Goal: Transaction & Acquisition: Purchase product/service

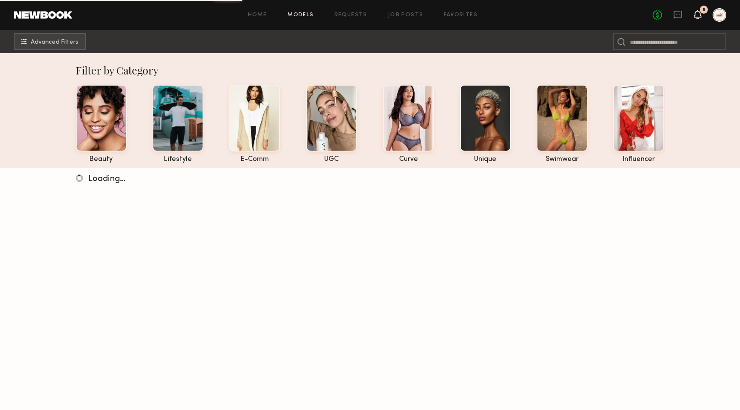
click at [700, 14] on icon at bounding box center [698, 14] width 7 height 6
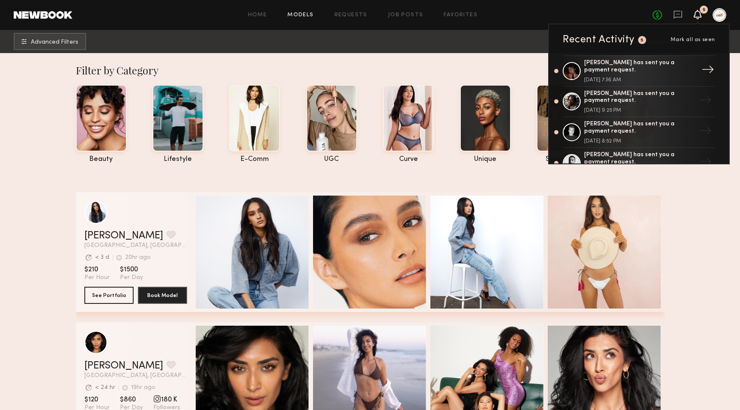
click at [666, 78] on div "[DATE] 7:36 AM" at bounding box center [639, 80] width 111 height 5
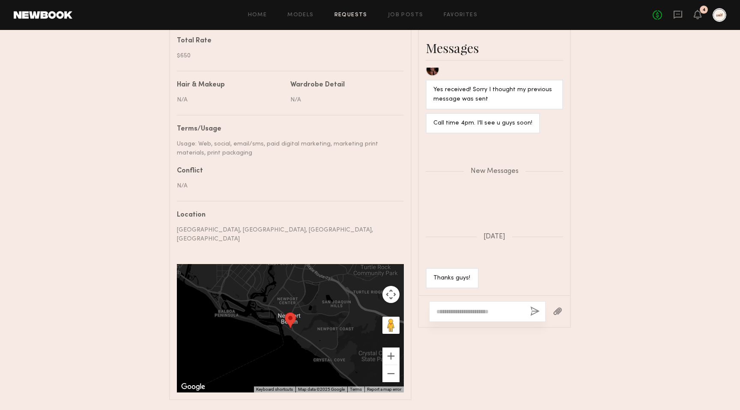
scroll to position [422, 0]
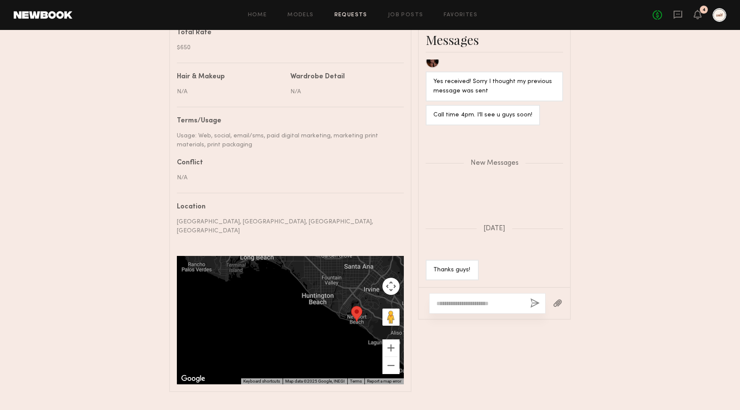
click at [478, 305] on div at bounding box center [487, 303] width 117 height 21
click at [472, 299] on textarea at bounding box center [480, 303] width 87 height 9
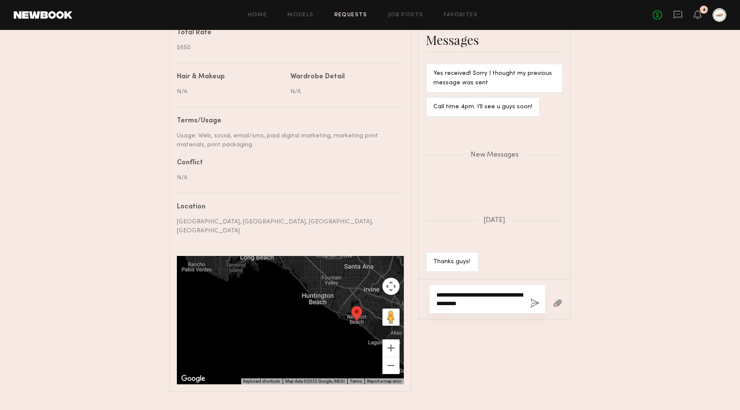
type textarea "**********"
click at [533, 299] on button "button" at bounding box center [534, 304] width 9 height 11
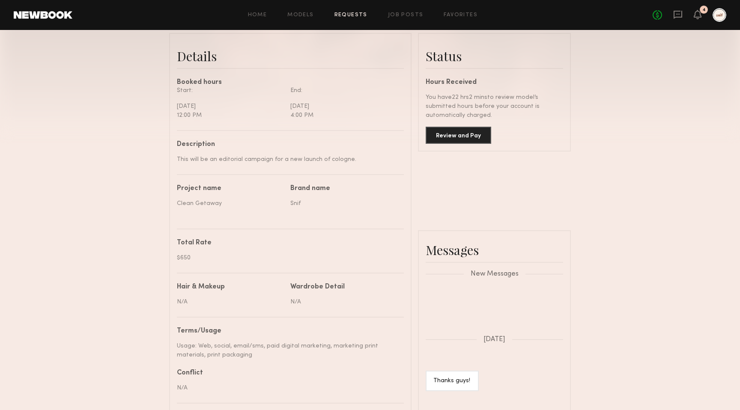
scroll to position [195, 0]
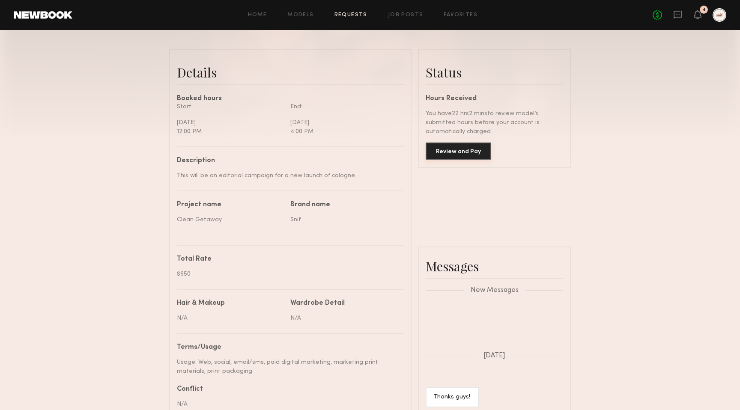
click at [447, 153] on button "Review and Pay" at bounding box center [459, 151] width 66 height 17
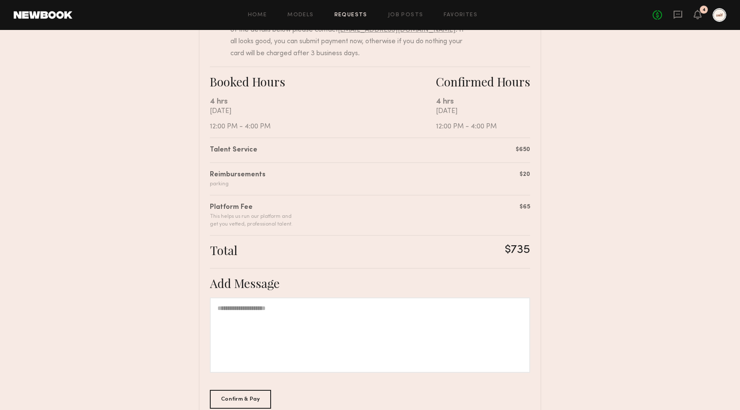
scroll to position [153, 0]
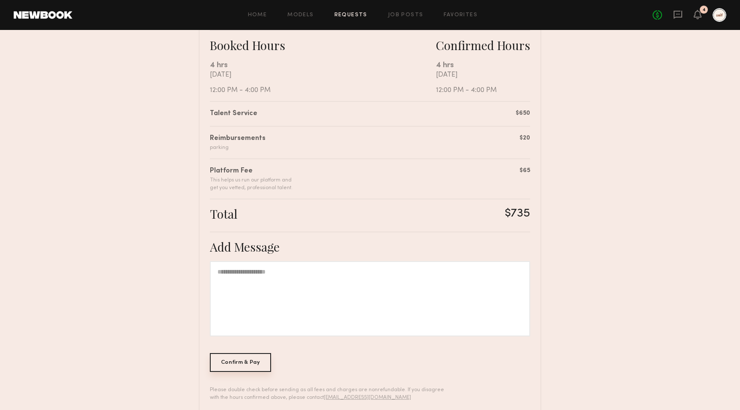
click at [252, 363] on div "Confirm & Pay" at bounding box center [240, 362] width 61 height 19
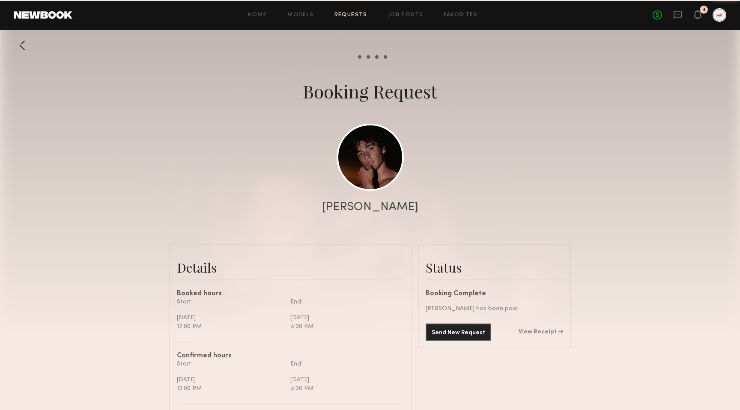
scroll to position [726, 0]
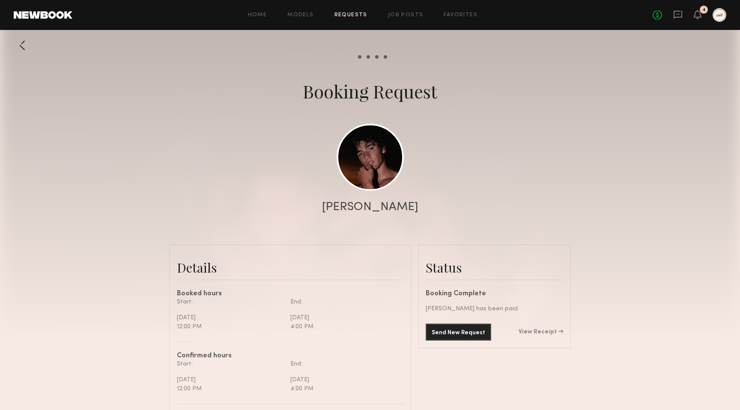
click at [703, 12] on div "4" at bounding box center [704, 10] width 8 height 8
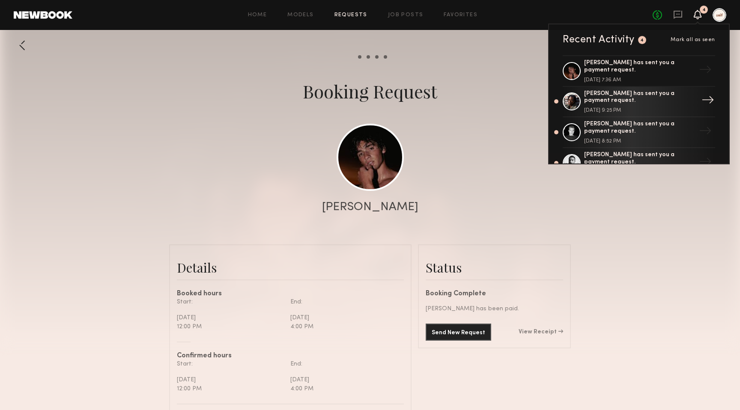
click at [656, 101] on div "[PERSON_NAME] has sent you a payment request. [DATE] 9:25 PM" at bounding box center [639, 101] width 111 height 23
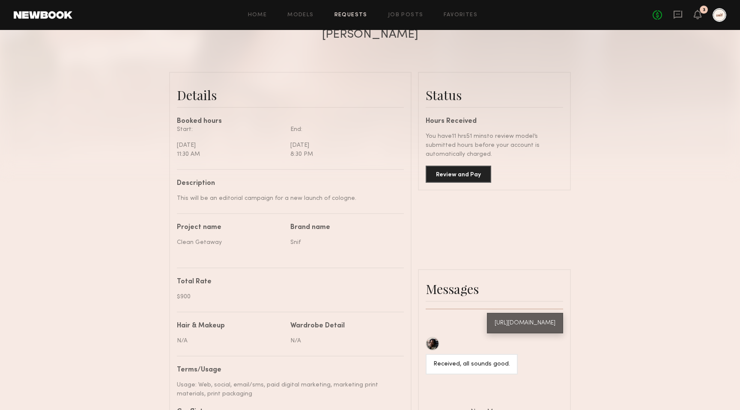
scroll to position [182, 0]
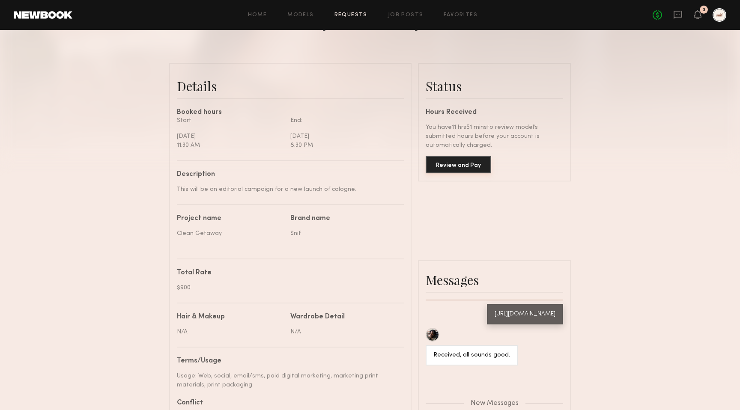
click at [460, 161] on button "Review and Pay" at bounding box center [459, 164] width 66 height 17
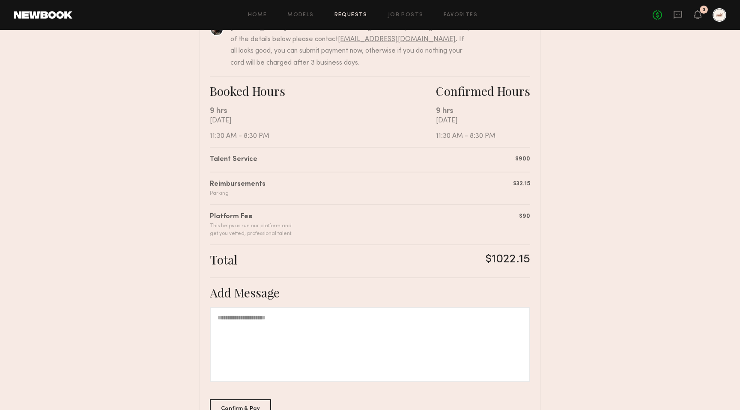
scroll to position [170, 0]
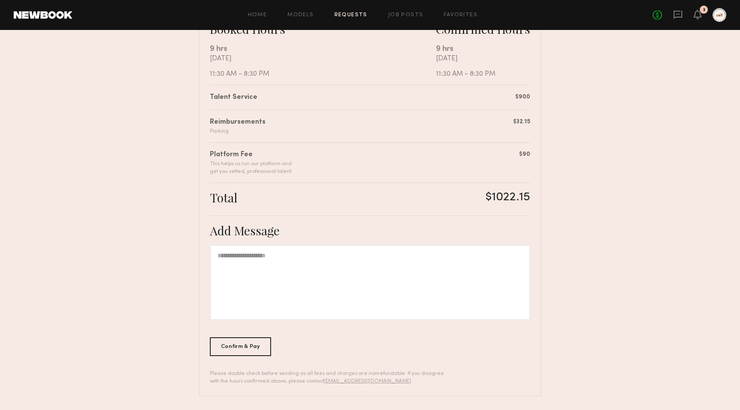
click at [380, 270] on div at bounding box center [370, 282] width 320 height 75
click at [257, 344] on div "Confirm & Pay" at bounding box center [240, 346] width 61 height 19
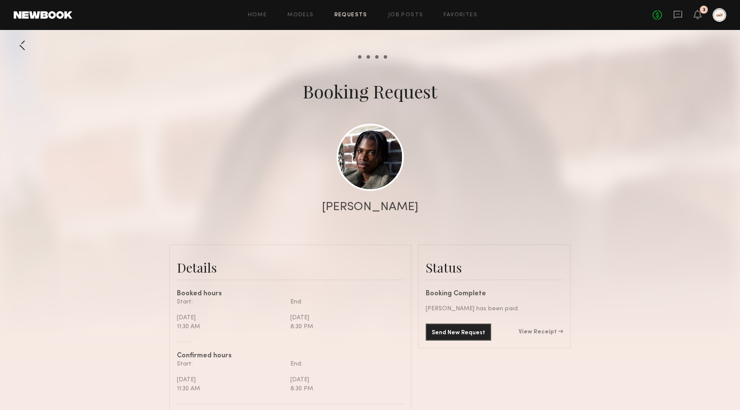
scroll to position [1063, 0]
click at [695, 14] on icon at bounding box center [698, 14] width 7 height 6
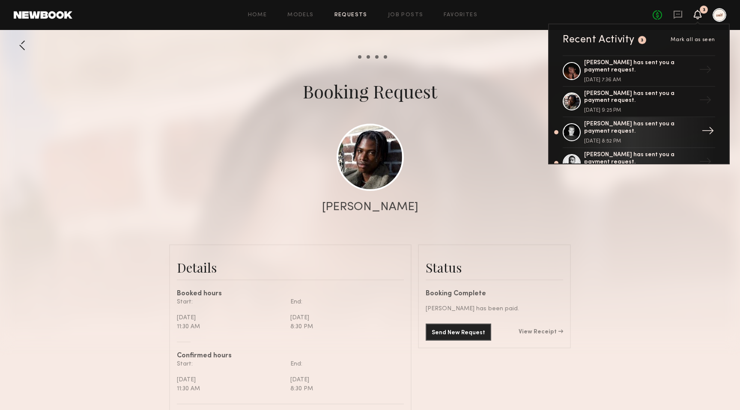
click at [638, 135] on div "[PERSON_NAME] has sent you a payment request. [DATE] 8:52 PM" at bounding box center [639, 132] width 111 height 23
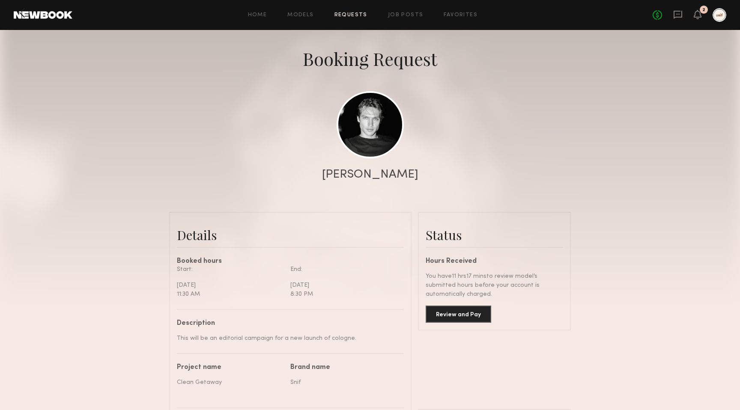
scroll to position [75, 0]
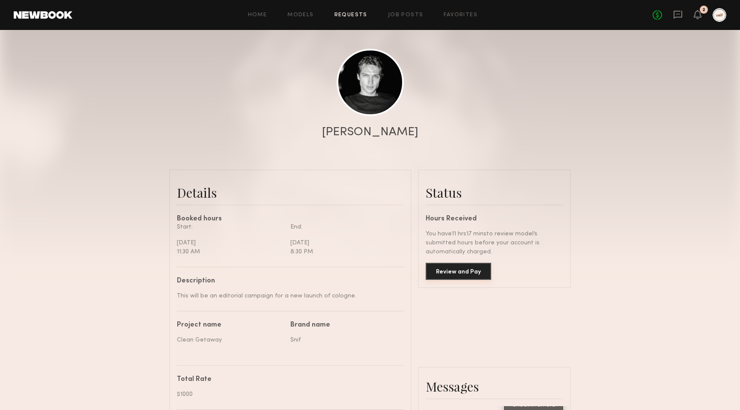
click at [449, 269] on button "Review and Pay" at bounding box center [459, 271] width 66 height 17
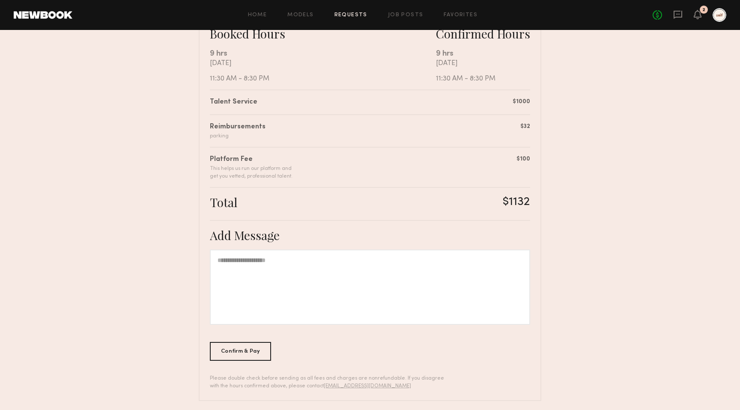
scroll to position [170, 0]
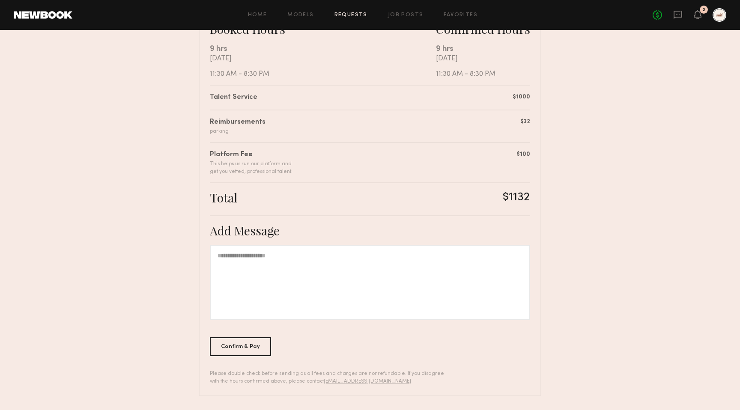
click at [377, 284] on div at bounding box center [370, 282] width 320 height 75
click at [252, 344] on div "Confirm & Pay" at bounding box center [240, 346] width 61 height 19
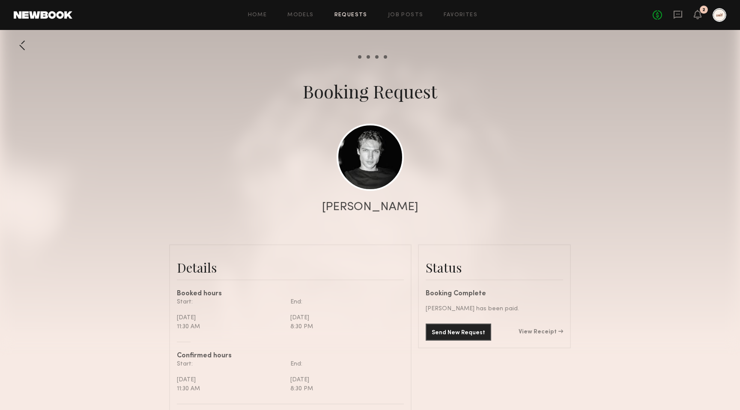
scroll to position [1125, 0]
click at [699, 14] on icon at bounding box center [698, 14] width 7 height 6
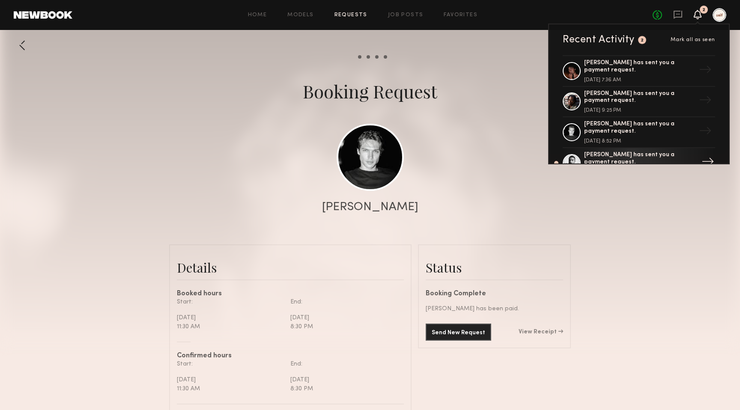
click at [651, 152] on div "[PERSON_NAME] has sent you a payment request." at bounding box center [639, 159] width 111 height 15
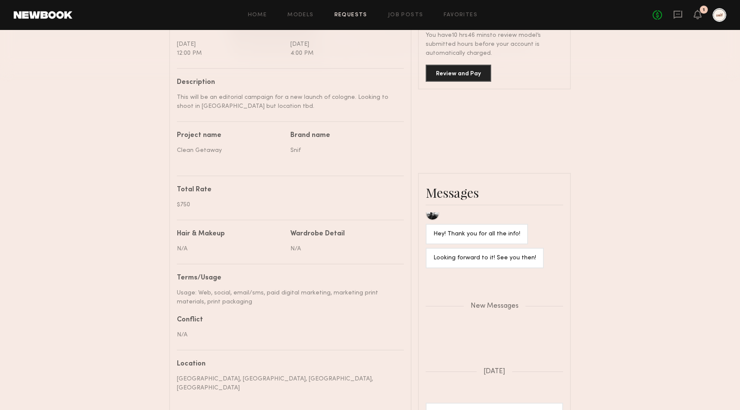
scroll to position [243, 0]
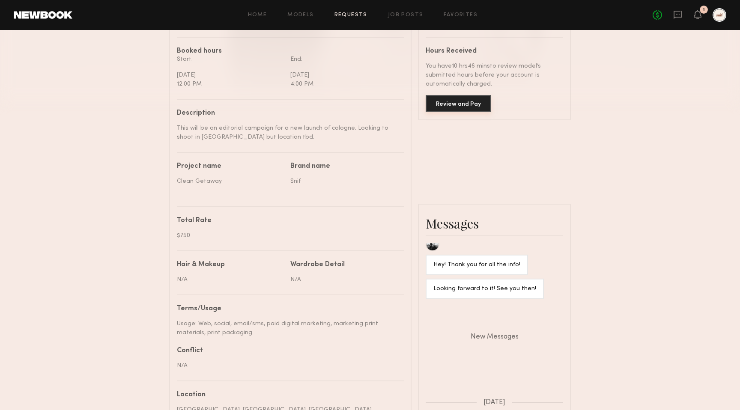
click at [462, 110] on button "Review and Pay" at bounding box center [459, 103] width 66 height 17
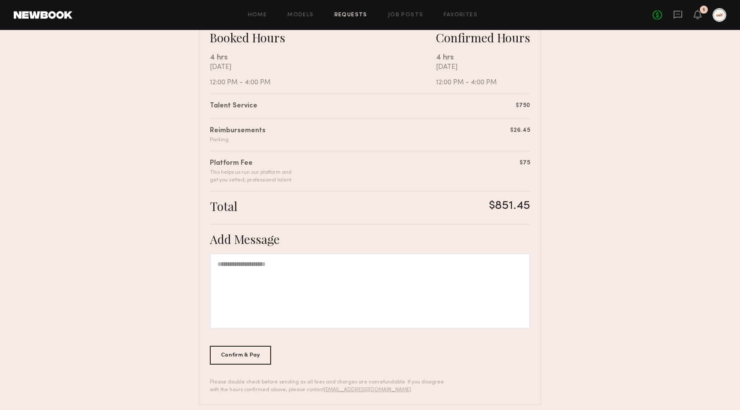
scroll to position [170, 0]
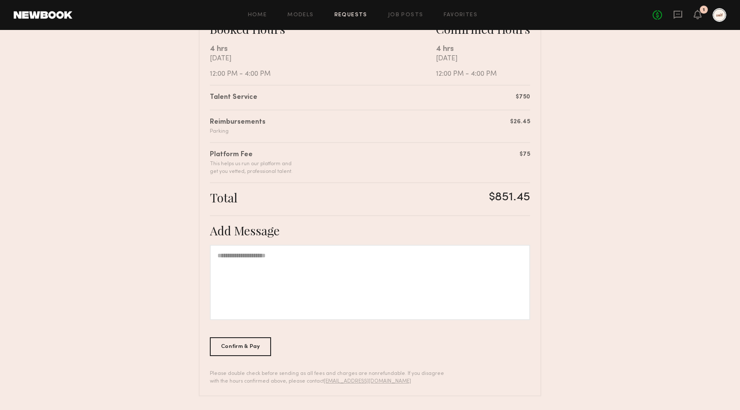
click at [323, 266] on div at bounding box center [370, 282] width 320 height 75
click at [249, 352] on div "Confirm & Pay" at bounding box center [240, 346] width 61 height 19
